Goal: Find specific page/section: Find specific page/section

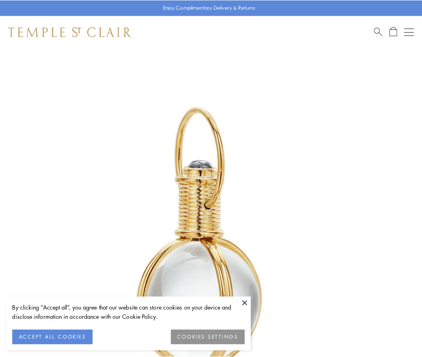
scroll to position [210, 0]
